Goal: Task Accomplishment & Management: Manage account settings

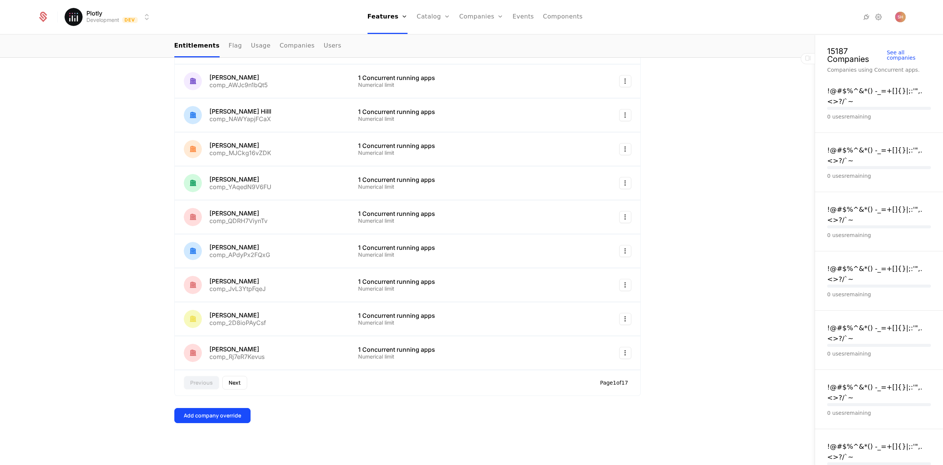
scroll to position [75, 0]
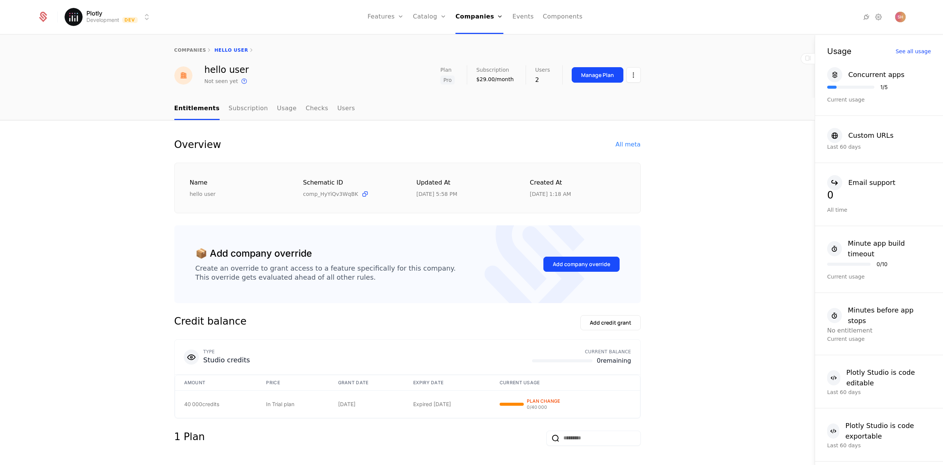
click at [187, 51] on link "companies" at bounding box center [190, 50] width 32 height 5
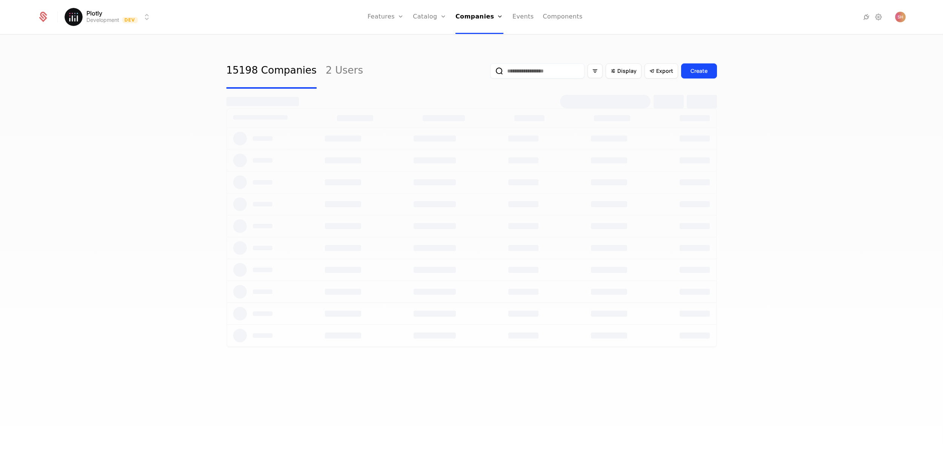
click at [326, 74] on link "2 Users" at bounding box center [344, 70] width 37 height 35
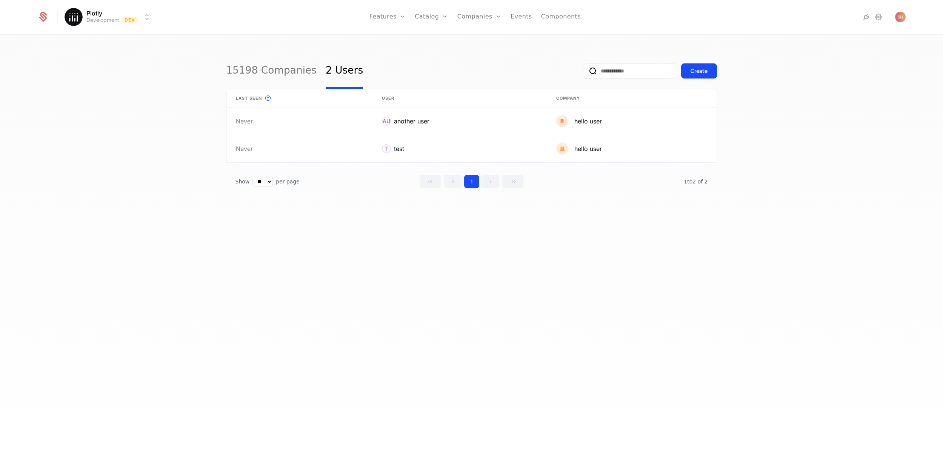
click at [271, 72] on link "15198 Companies" at bounding box center [272, 70] width 91 height 35
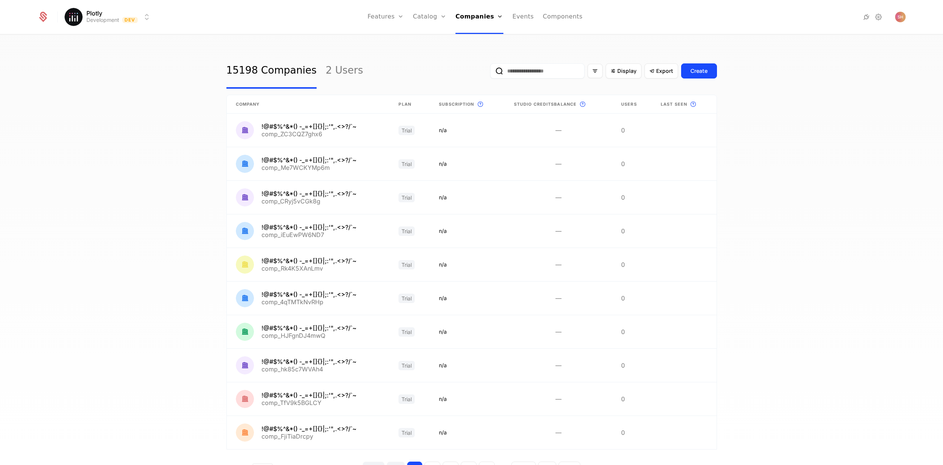
click at [344, 74] on link "2 Users" at bounding box center [344, 70] width 37 height 35
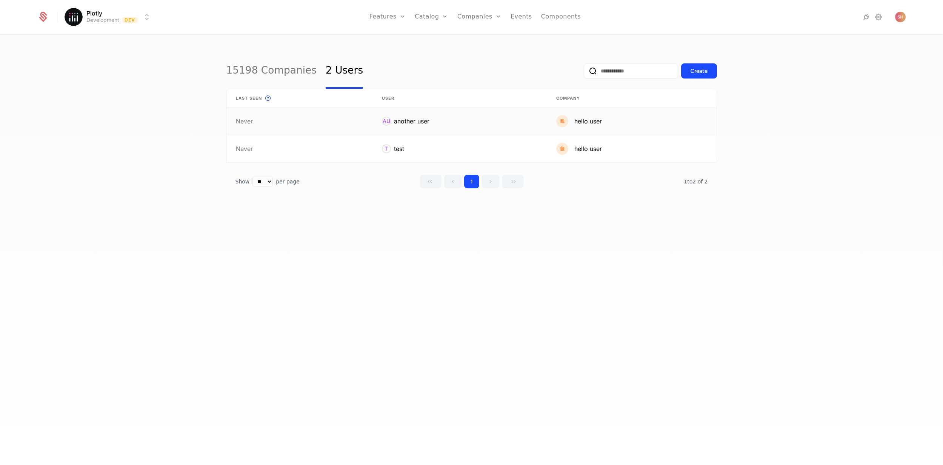
click at [581, 123] on link at bounding box center [631, 121] width 169 height 27
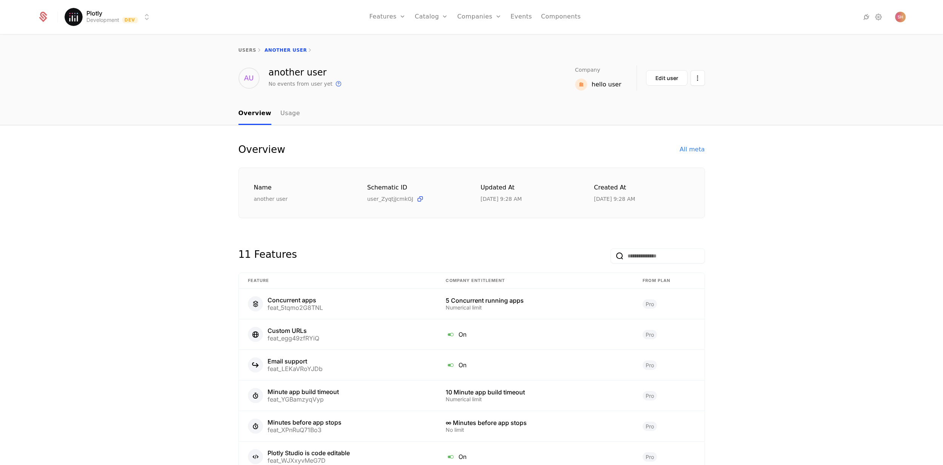
scroll to position [2, 0]
click at [612, 83] on div "hello user" at bounding box center [607, 83] width 30 height 9
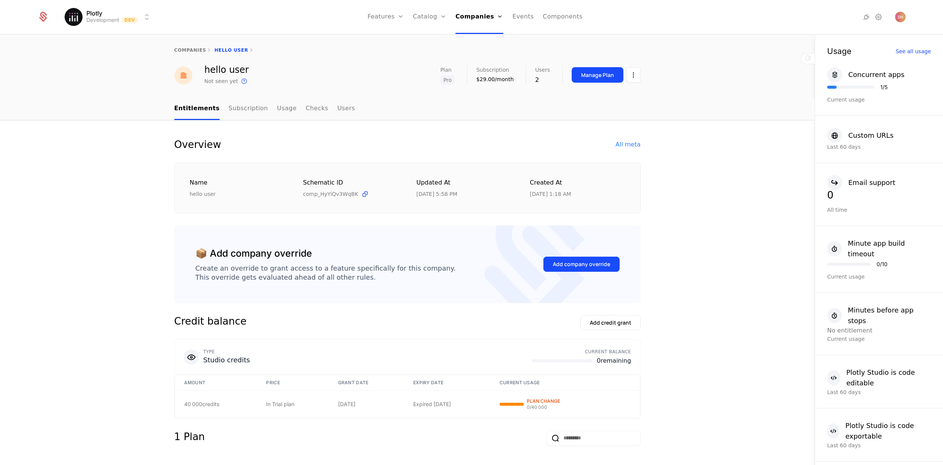
click at [337, 108] on link "Users" at bounding box center [346, 109] width 18 height 22
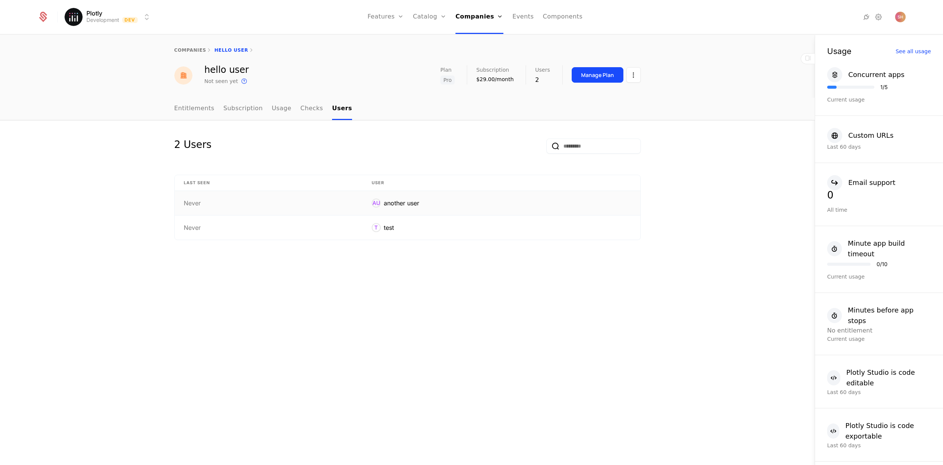
click at [404, 203] on div "another user" at bounding box center [401, 203] width 35 height 9
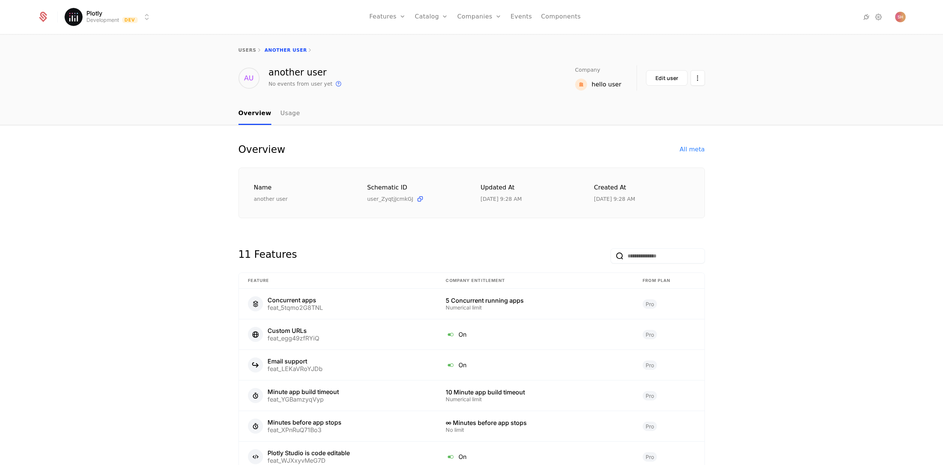
click at [696, 153] on div "All meta" at bounding box center [692, 149] width 25 height 9
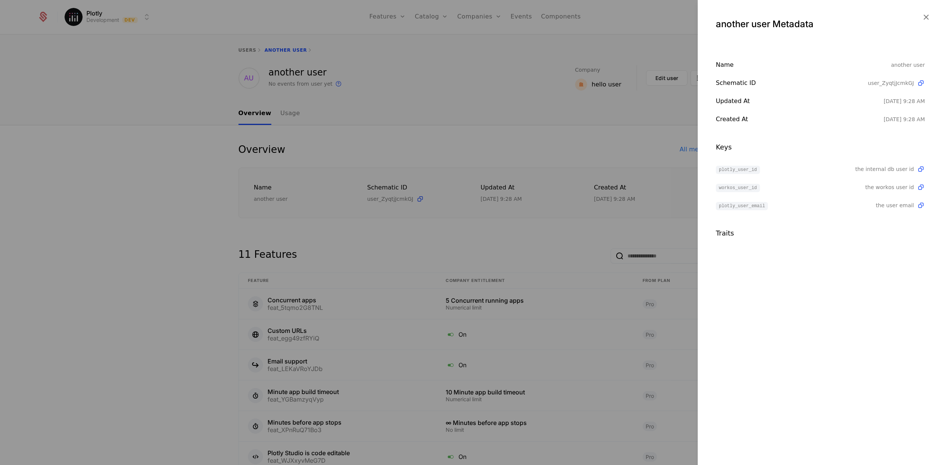
click at [930, 15] on icon "button" at bounding box center [926, 17] width 10 height 10
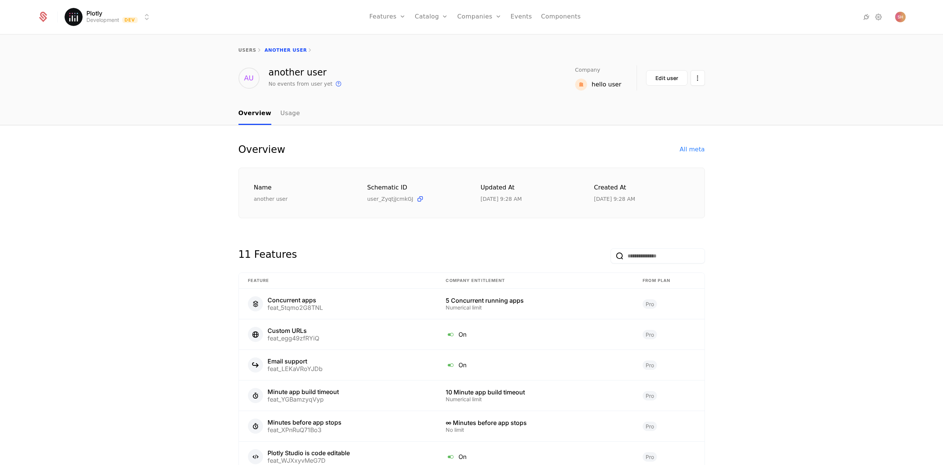
click at [140, 17] on html "Plotly Development Dev Features Features Flags Catalog Plans Add Ons Credits Co…" at bounding box center [471, 232] width 943 height 465
click at [138, 55] on div "Staging Staging" at bounding box center [131, 54] width 128 height 15
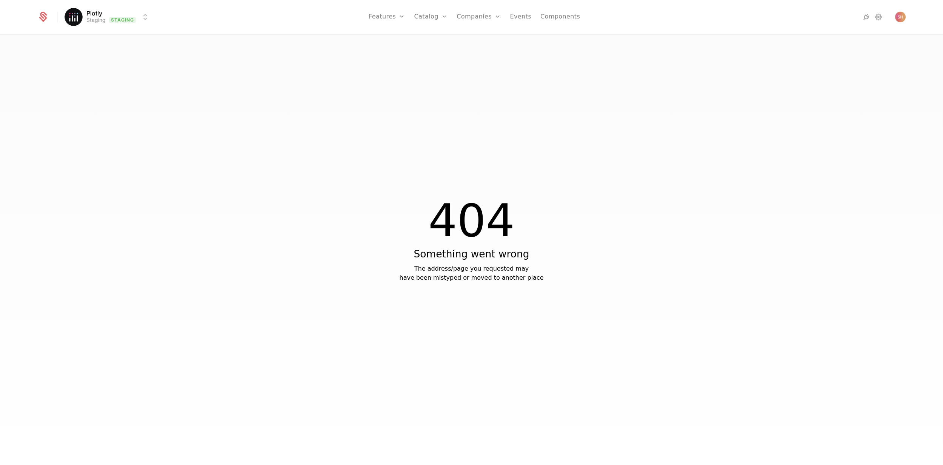
click at [492, 18] on link "Companies" at bounding box center [479, 17] width 44 height 34
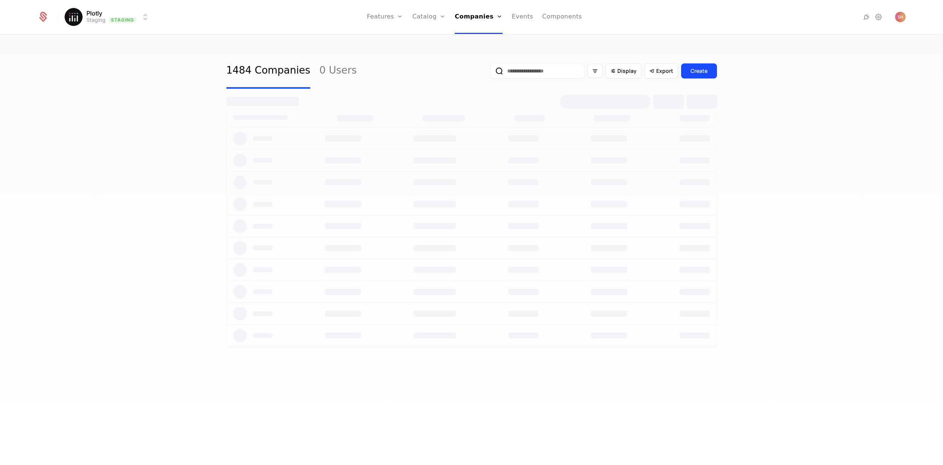
click at [556, 70] on input "email" at bounding box center [537, 70] width 94 height 15
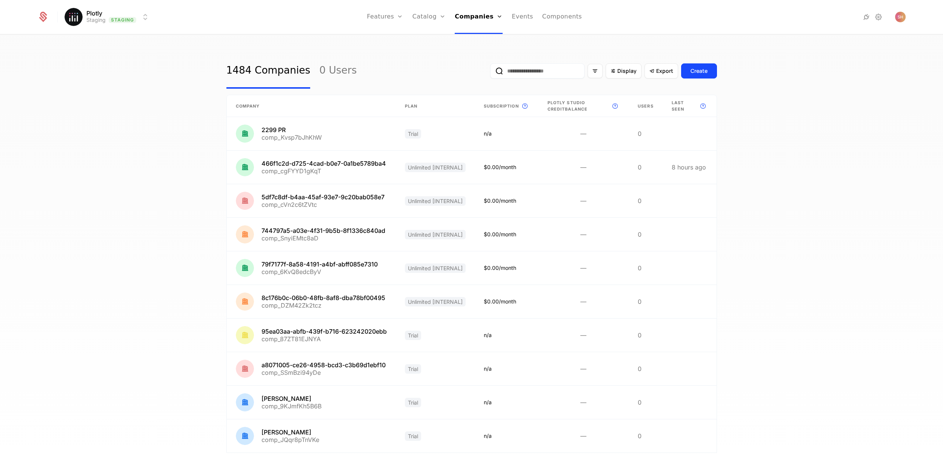
type input "**********"
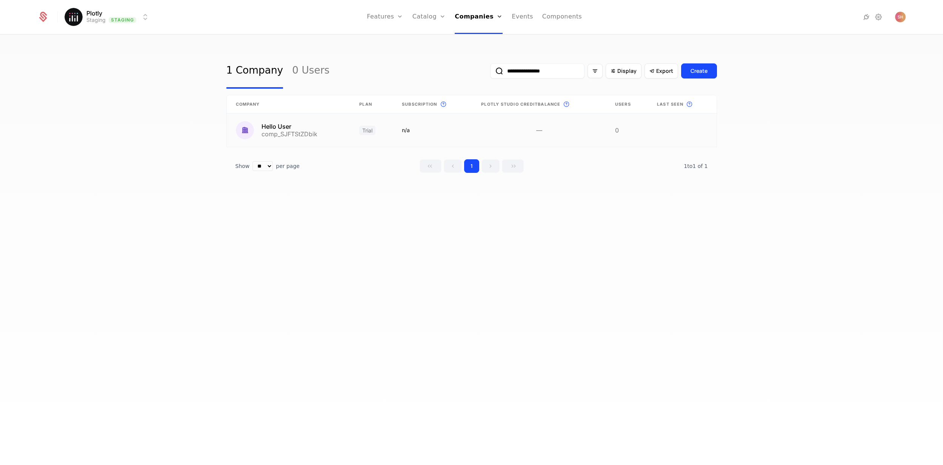
click at [467, 129] on link at bounding box center [432, 130] width 79 height 33
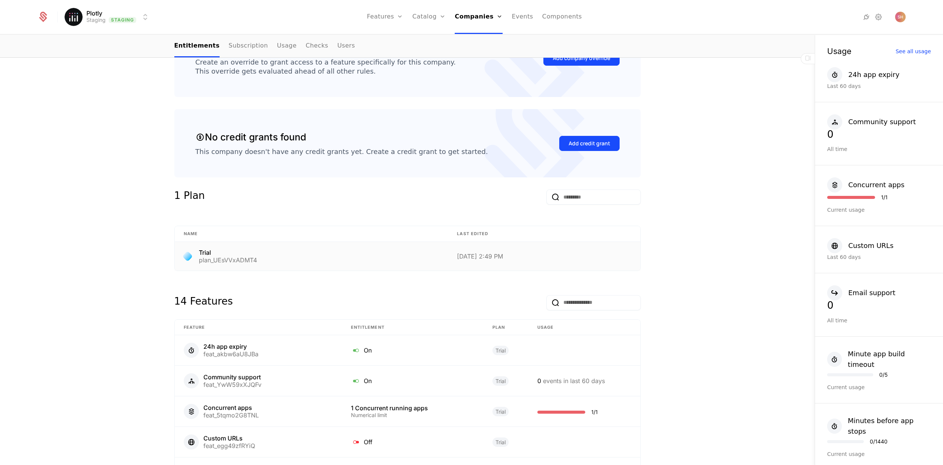
scroll to position [354, 0]
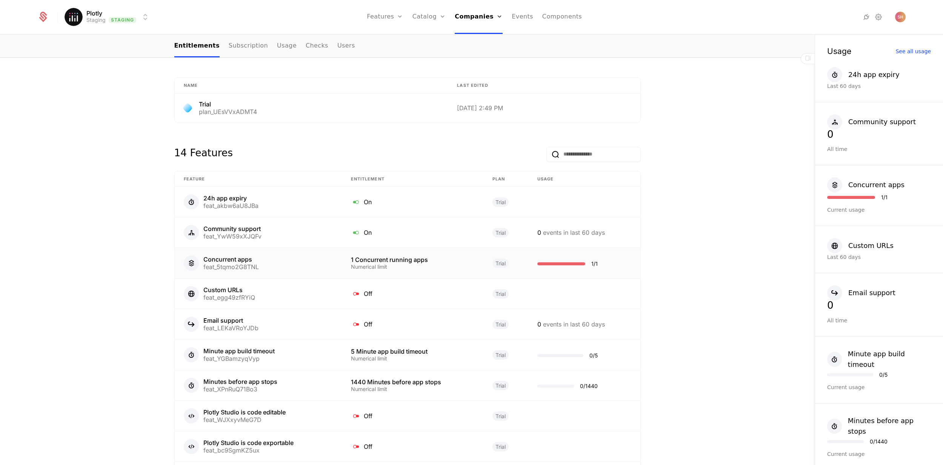
click at [614, 259] on td "1 / 1" at bounding box center [585, 263] width 112 height 31
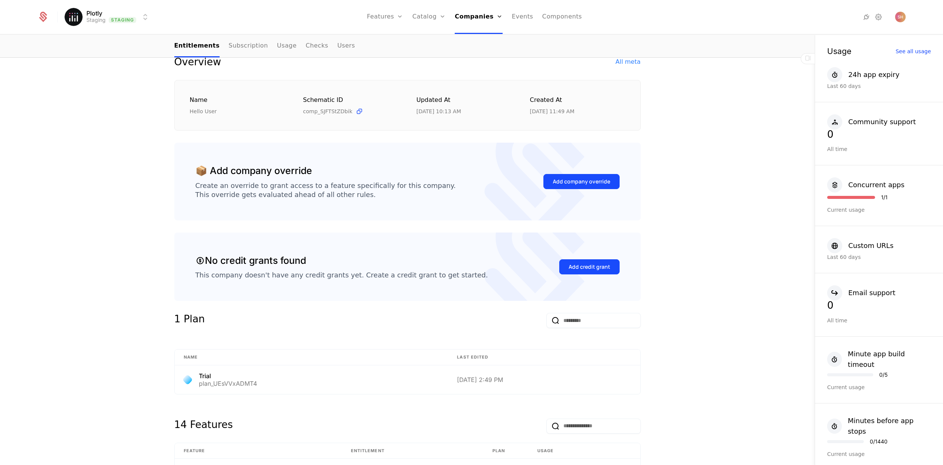
scroll to position [154, 0]
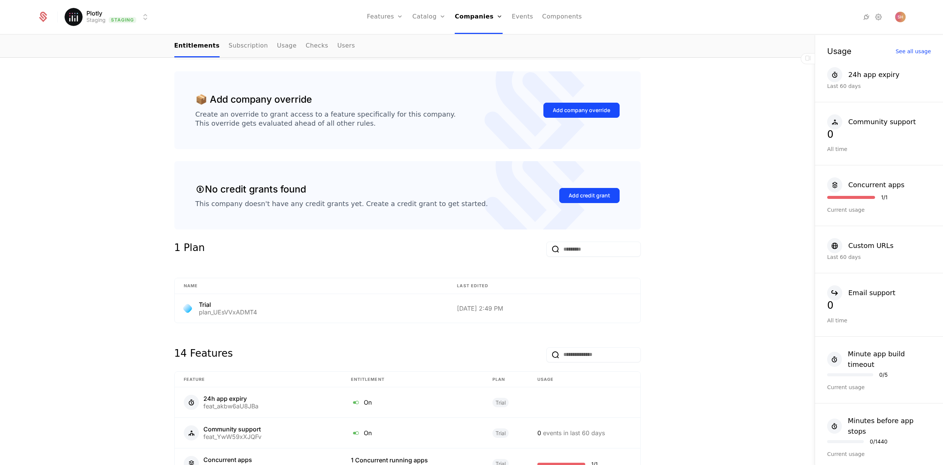
click at [602, 106] on div "Add company override" at bounding box center [581, 110] width 57 height 8
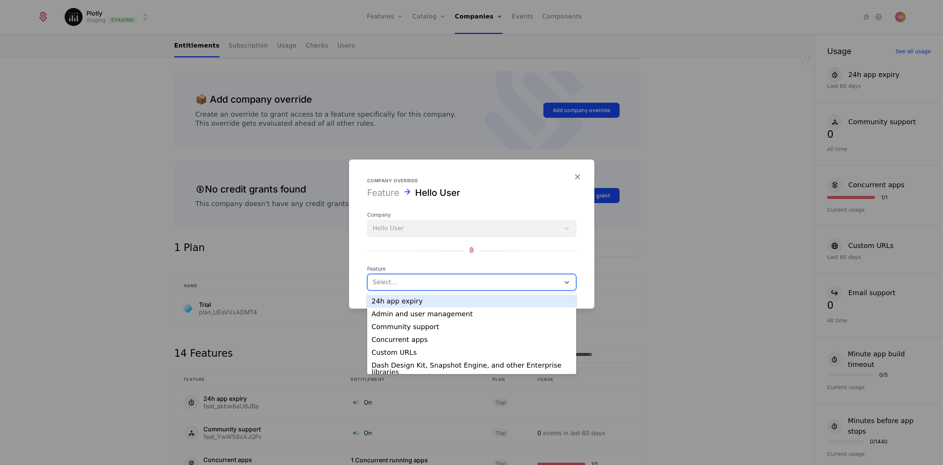
click at [461, 283] on div at bounding box center [464, 282] width 182 height 11
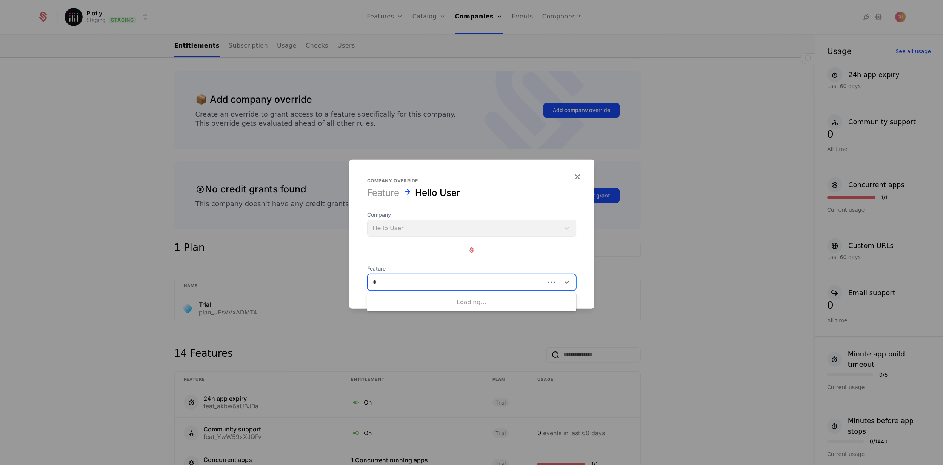
scroll to position [0, 0]
type input "*"
type input "****"
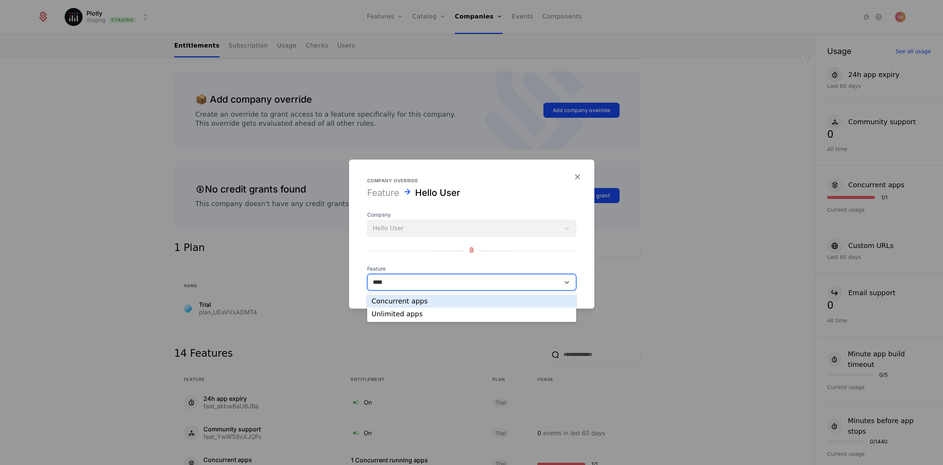
click at [432, 298] on div "Concurrent apps" at bounding box center [472, 301] width 200 height 7
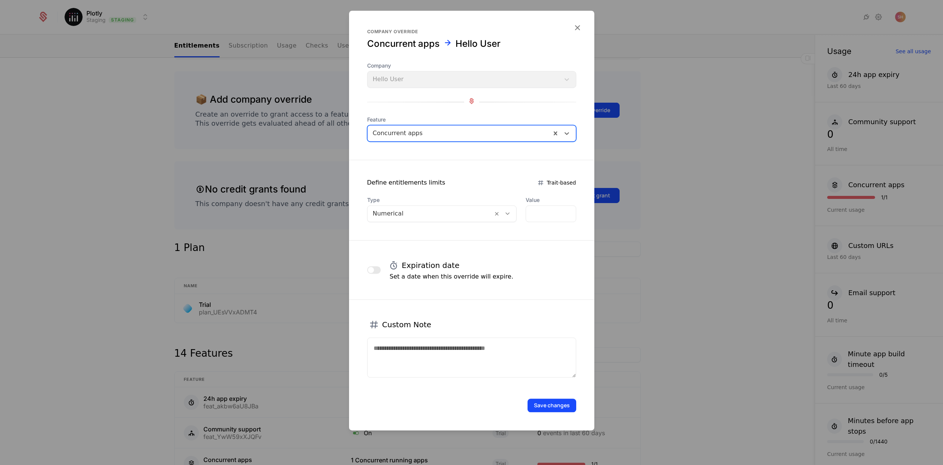
click at [572, 23] on form "Company override Concurrent apps Hello User Company Hello User Feature option C…" at bounding box center [471, 221] width 245 height 420
click at [577, 24] on icon "button" at bounding box center [578, 28] width 10 height 10
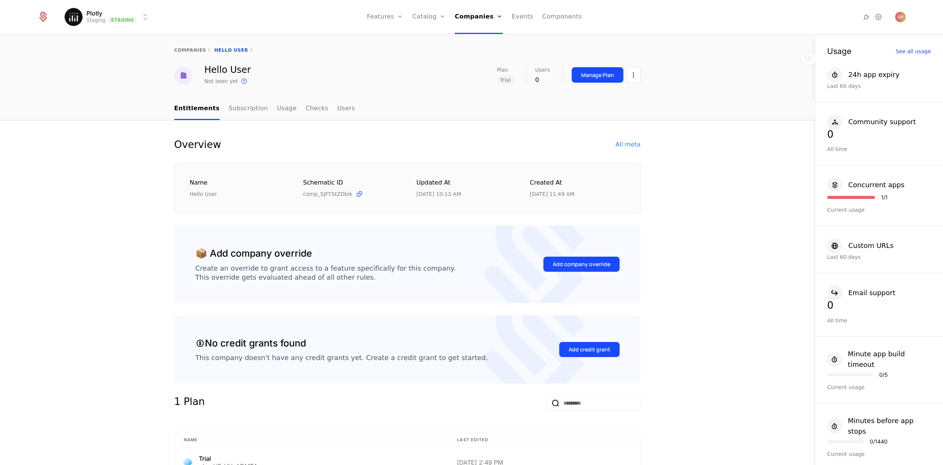
click at [378, 16] on link "Features" at bounding box center [385, 17] width 36 height 34
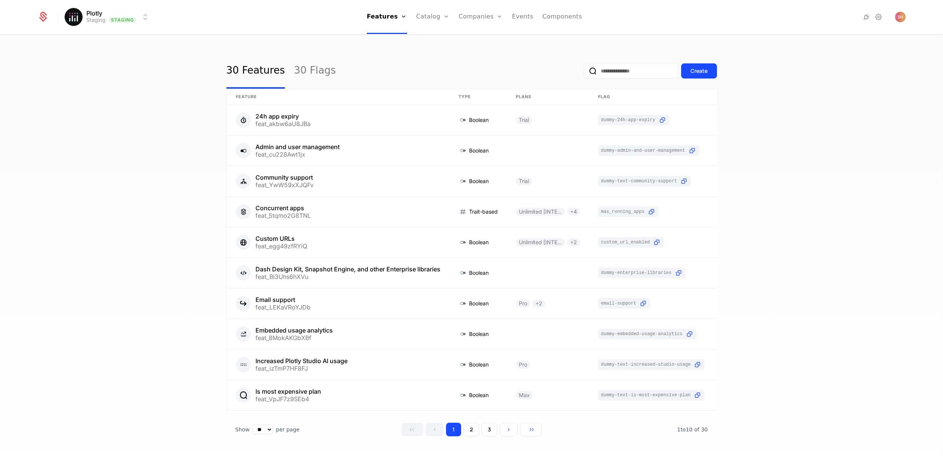
click at [631, 67] on input "email" at bounding box center [631, 70] width 94 height 15
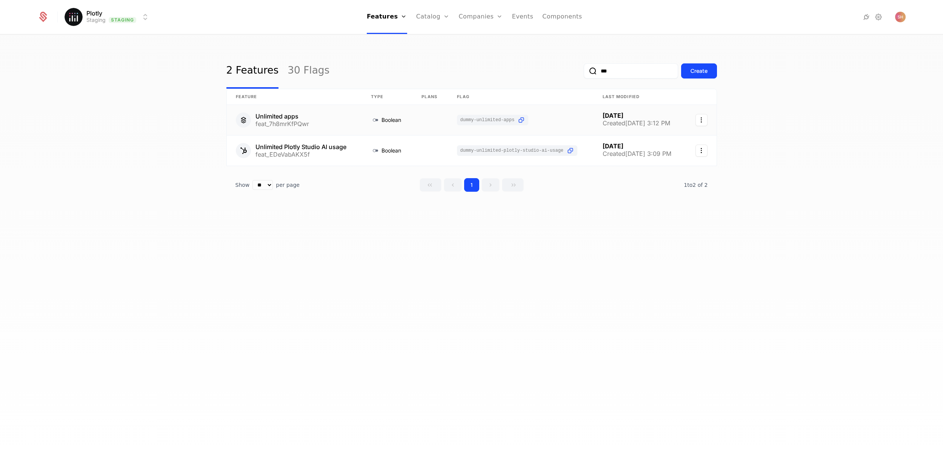
type input "***"
click at [703, 119] on icon "Select action" at bounding box center [702, 120] width 12 height 12
click at [690, 141] on div "Delete feature" at bounding box center [668, 140] width 55 height 11
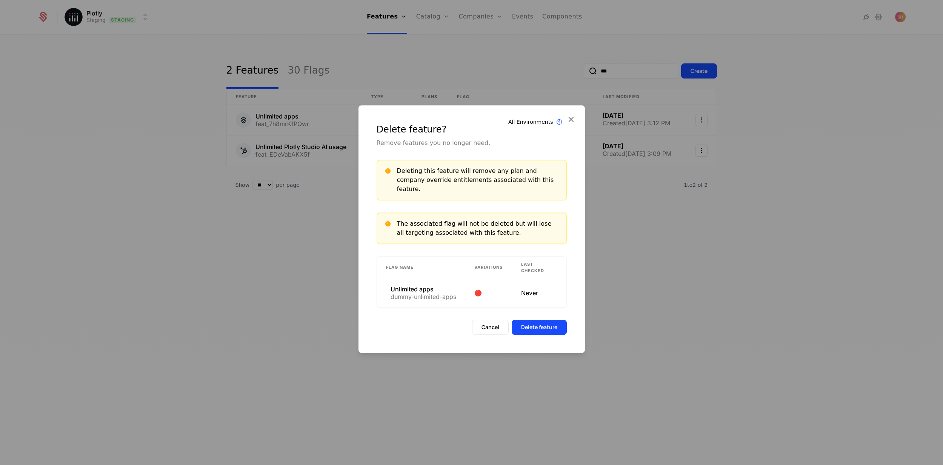
click at [544, 327] on button "Delete feature" at bounding box center [539, 327] width 55 height 15
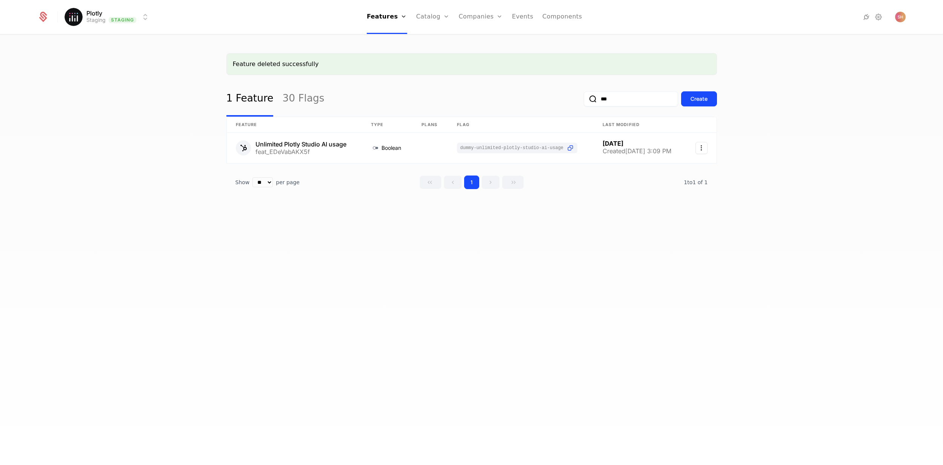
click at [275, 195] on div "Feature deleted successfully 1 Feature 30 Flags *** Create Feature Type Plans F…" at bounding box center [472, 133] width 491 height 160
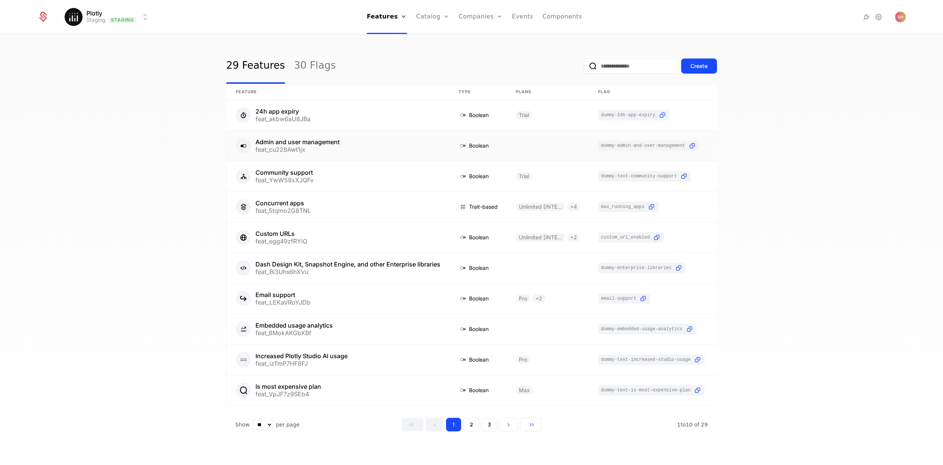
scroll to position [15, 0]
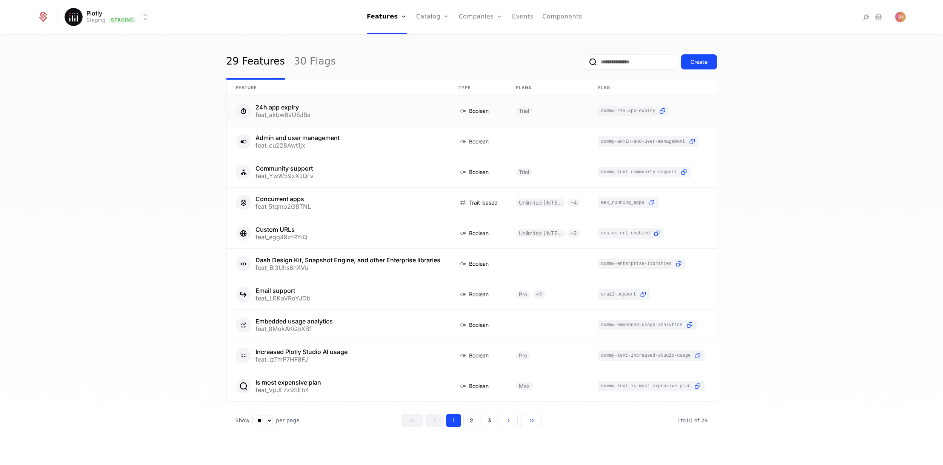
click at [692, 99] on link at bounding box center [651, 111] width 125 height 30
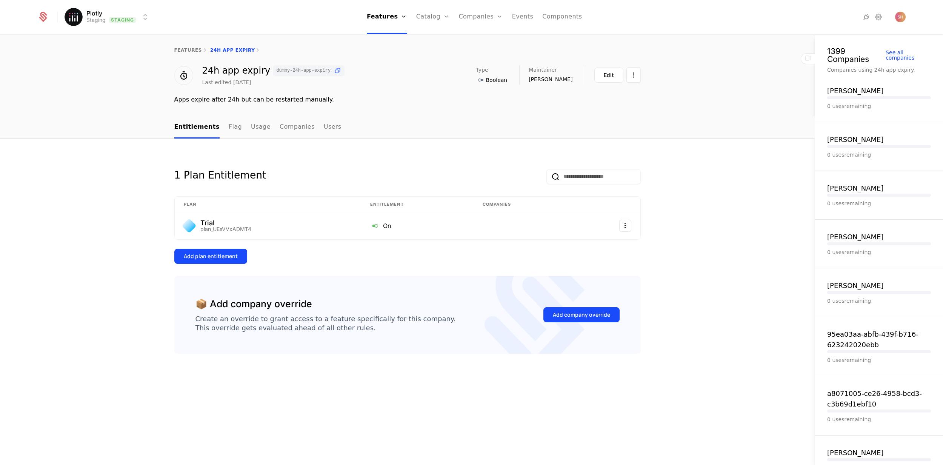
click at [634, 74] on html "Plotly Staging Staging Features Features Flags Catalog Plans Add Ons Credits Co…" at bounding box center [471, 232] width 943 height 465
click at [618, 100] on div "Delete feature" at bounding box center [602, 97] width 55 height 11
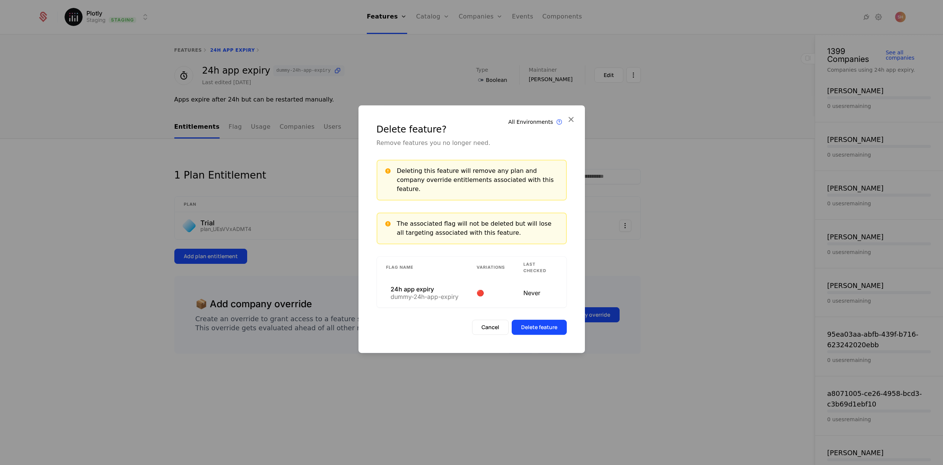
click at [574, 123] on icon at bounding box center [571, 119] width 10 height 10
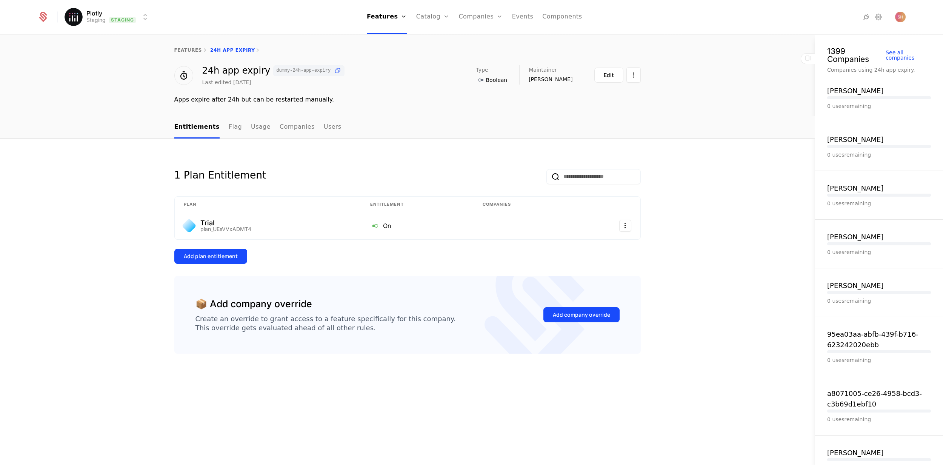
click at [185, 49] on link "features" at bounding box center [188, 50] width 28 height 5
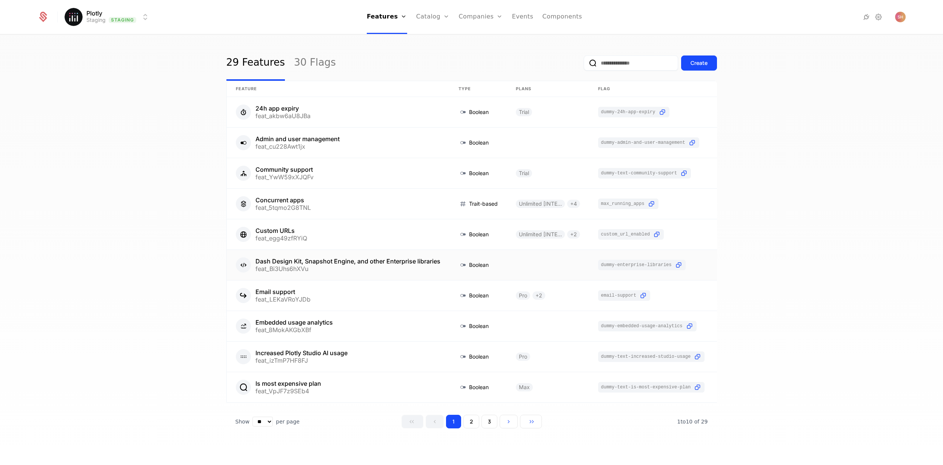
scroll to position [15, 0]
click at [619, 105] on link at bounding box center [651, 111] width 125 height 30
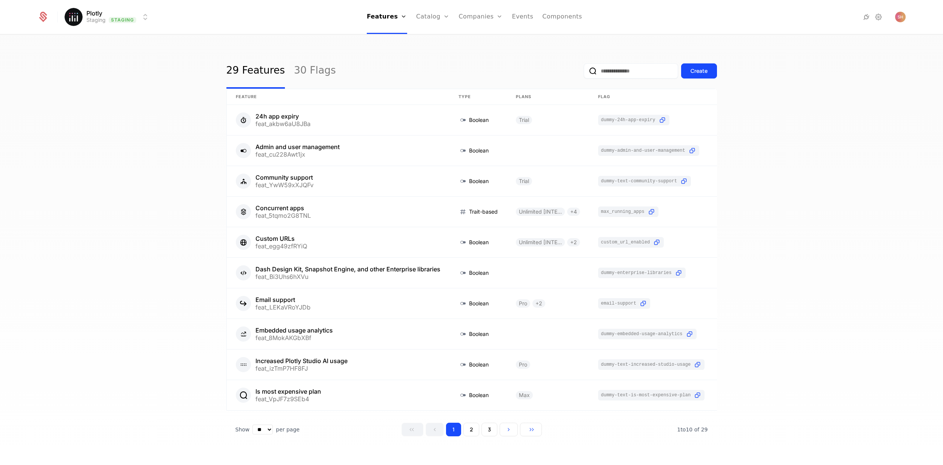
click at [465, 9] on link "Companies" at bounding box center [481, 17] width 44 height 34
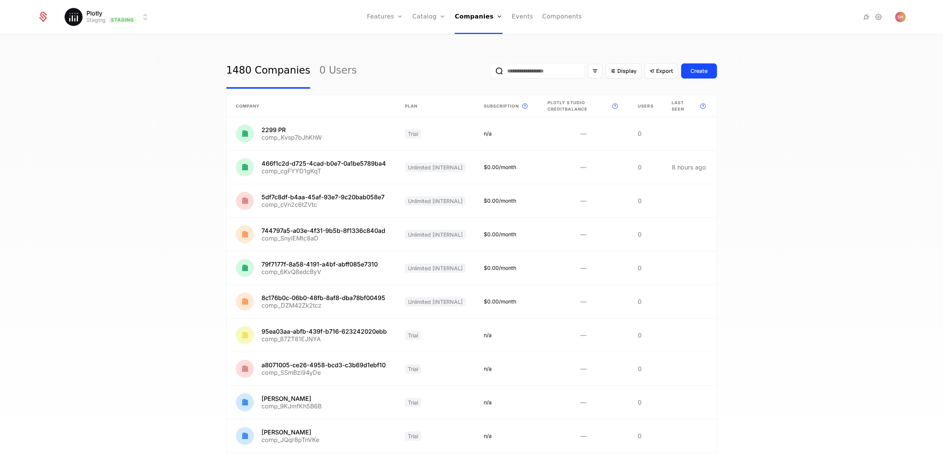
click at [533, 79] on div "Display Export Create" at bounding box center [603, 70] width 227 height 35
click at [535, 72] on input "email" at bounding box center [537, 70] width 94 height 15
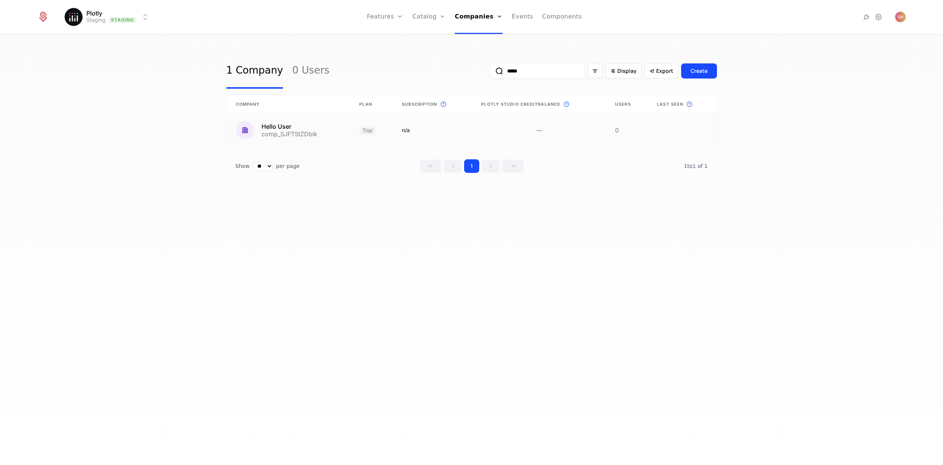
type input "*****"
click at [435, 134] on link at bounding box center [432, 130] width 79 height 33
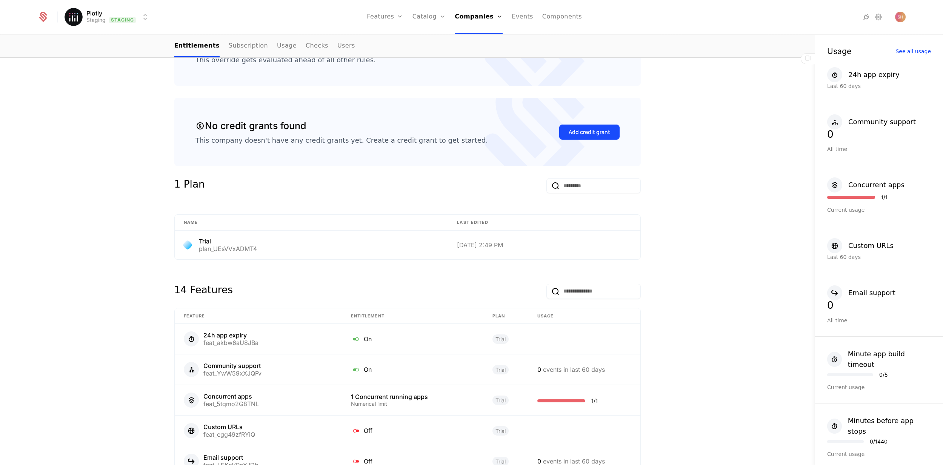
scroll to position [173, 0]
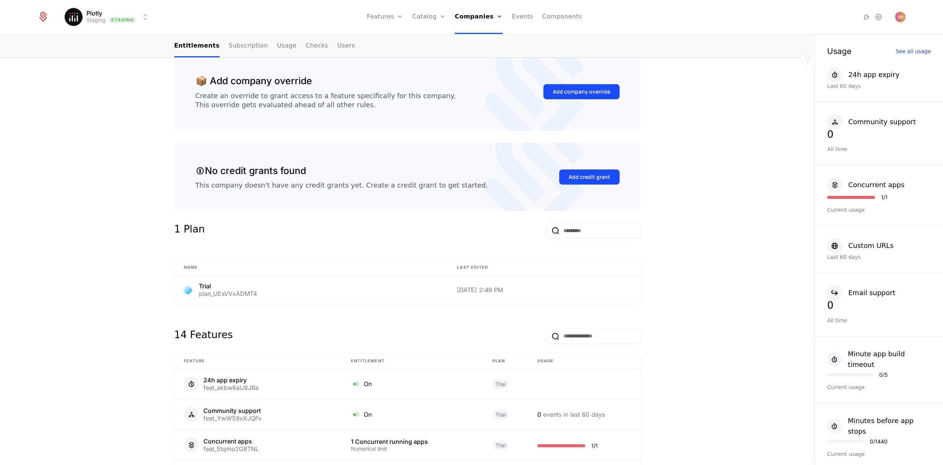
click at [586, 93] on div "Add company override" at bounding box center [581, 92] width 57 height 8
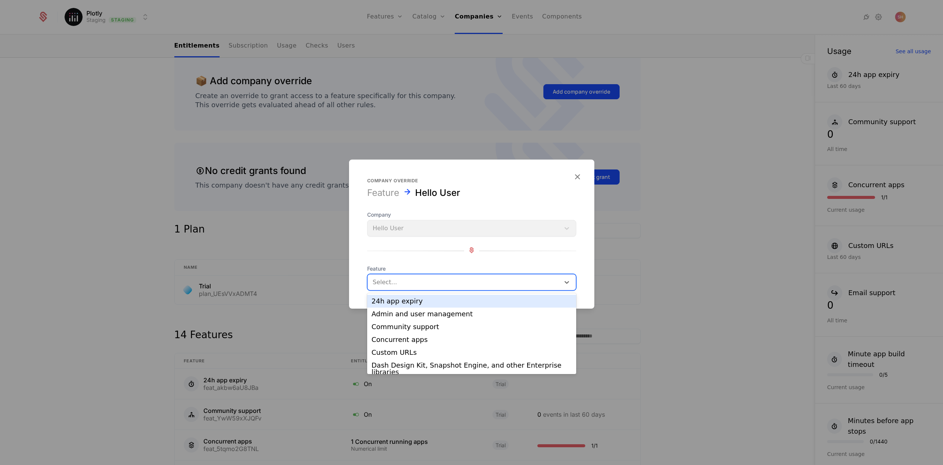
click at [427, 289] on div "Select..." at bounding box center [471, 282] width 209 height 17
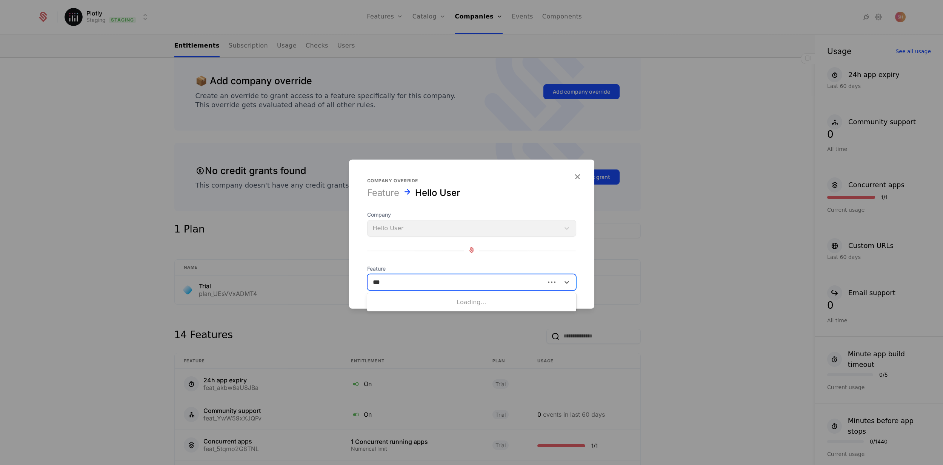
type input "****"
click at [415, 302] on div "Concurrent apps" at bounding box center [472, 301] width 200 height 7
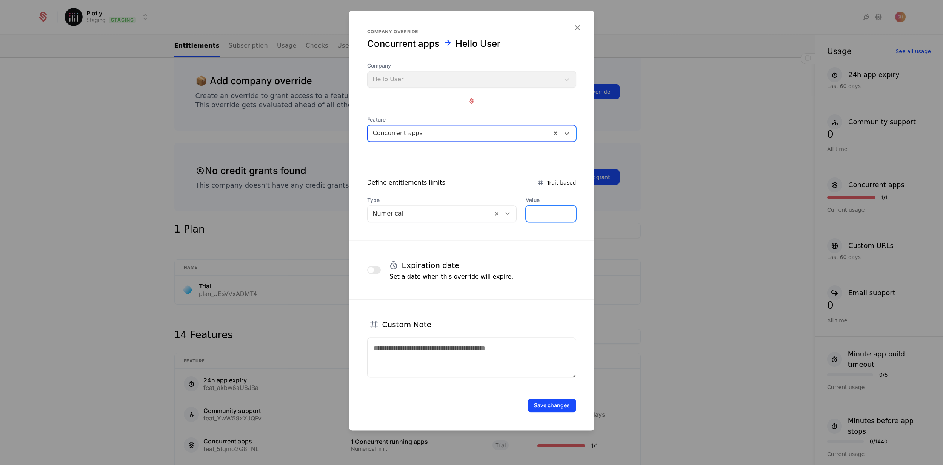
click at [547, 209] on input "*" at bounding box center [550, 214] width 49 height 16
type input "**"
click at [549, 406] on button "Save changes" at bounding box center [552, 406] width 49 height 14
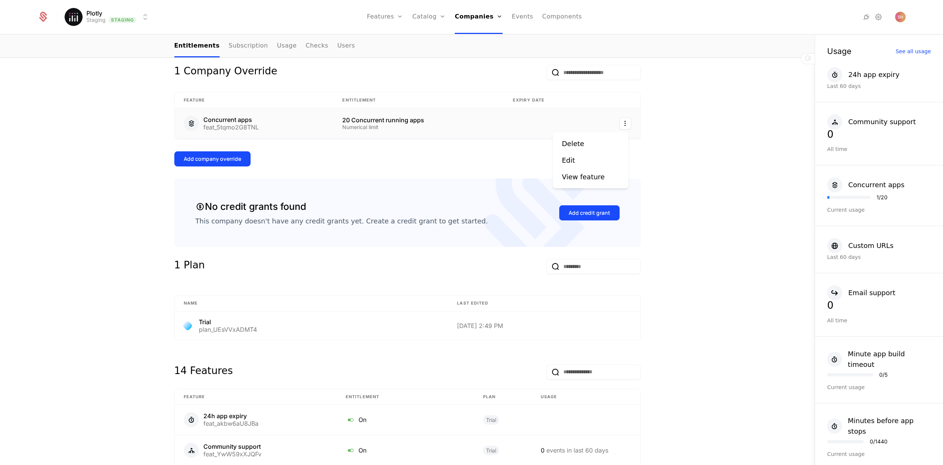
click at [625, 122] on html "Plotly Staging Staging Features Features Flags Catalog Plans Add Ons Credits Co…" at bounding box center [471, 232] width 943 height 465
click at [582, 158] on div "Edit" at bounding box center [590, 160] width 57 height 11
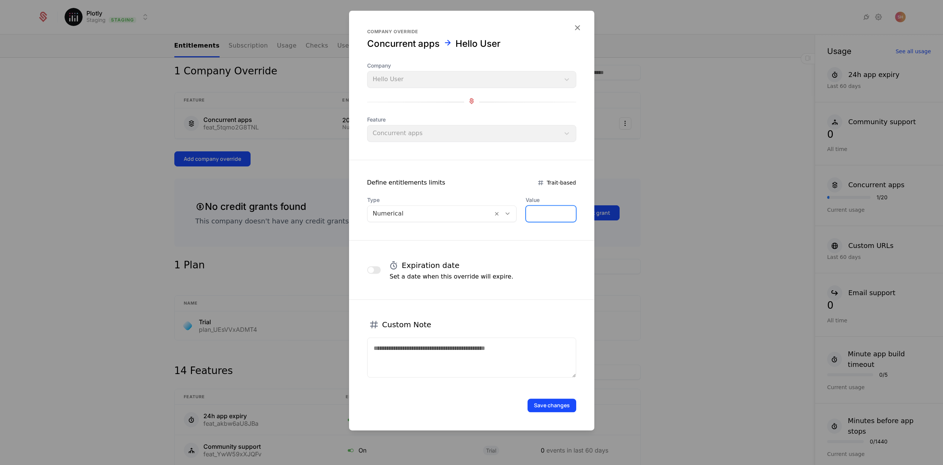
click at [549, 213] on input "**" at bounding box center [550, 214] width 49 height 16
type input "*"
click at [552, 262] on div "Expiration date Set a date when this override will expire." at bounding box center [471, 270] width 209 height 23
click at [557, 406] on button "Save changes" at bounding box center [552, 406] width 49 height 14
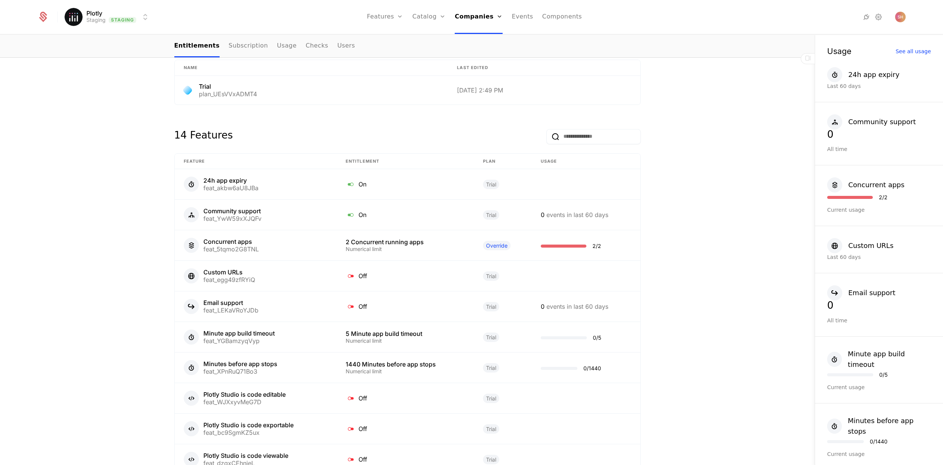
scroll to position [410, 0]
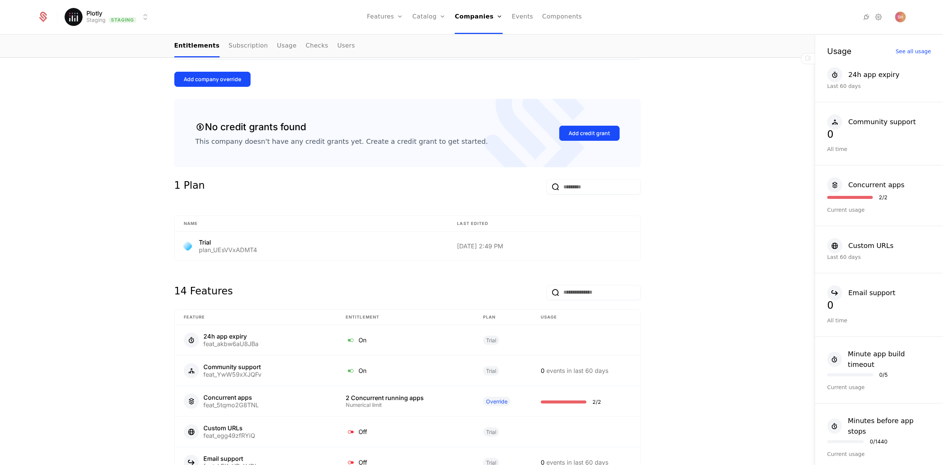
scroll to position [259, 0]
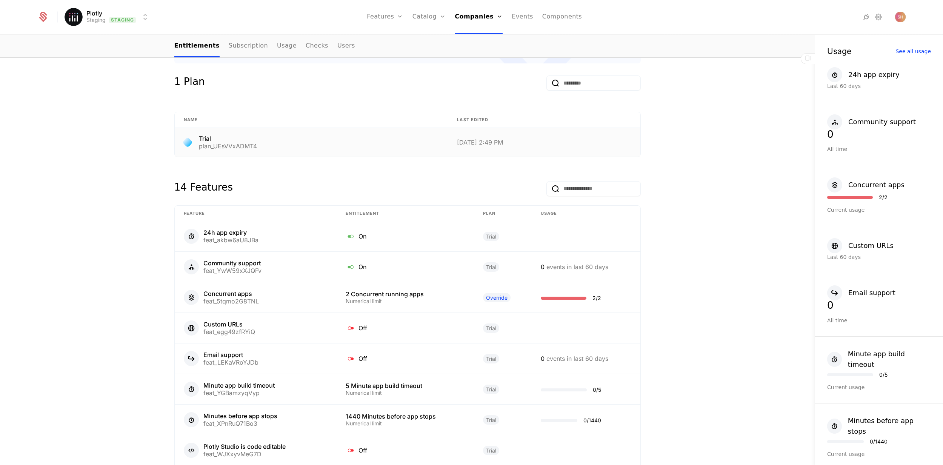
scroll to position [357, 0]
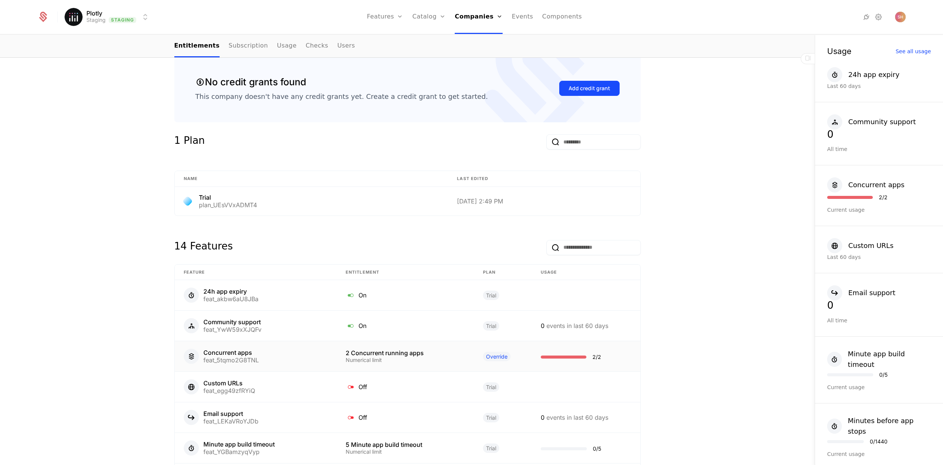
scroll to position [478, 0]
